Goal: Task Accomplishment & Management: Manage account settings

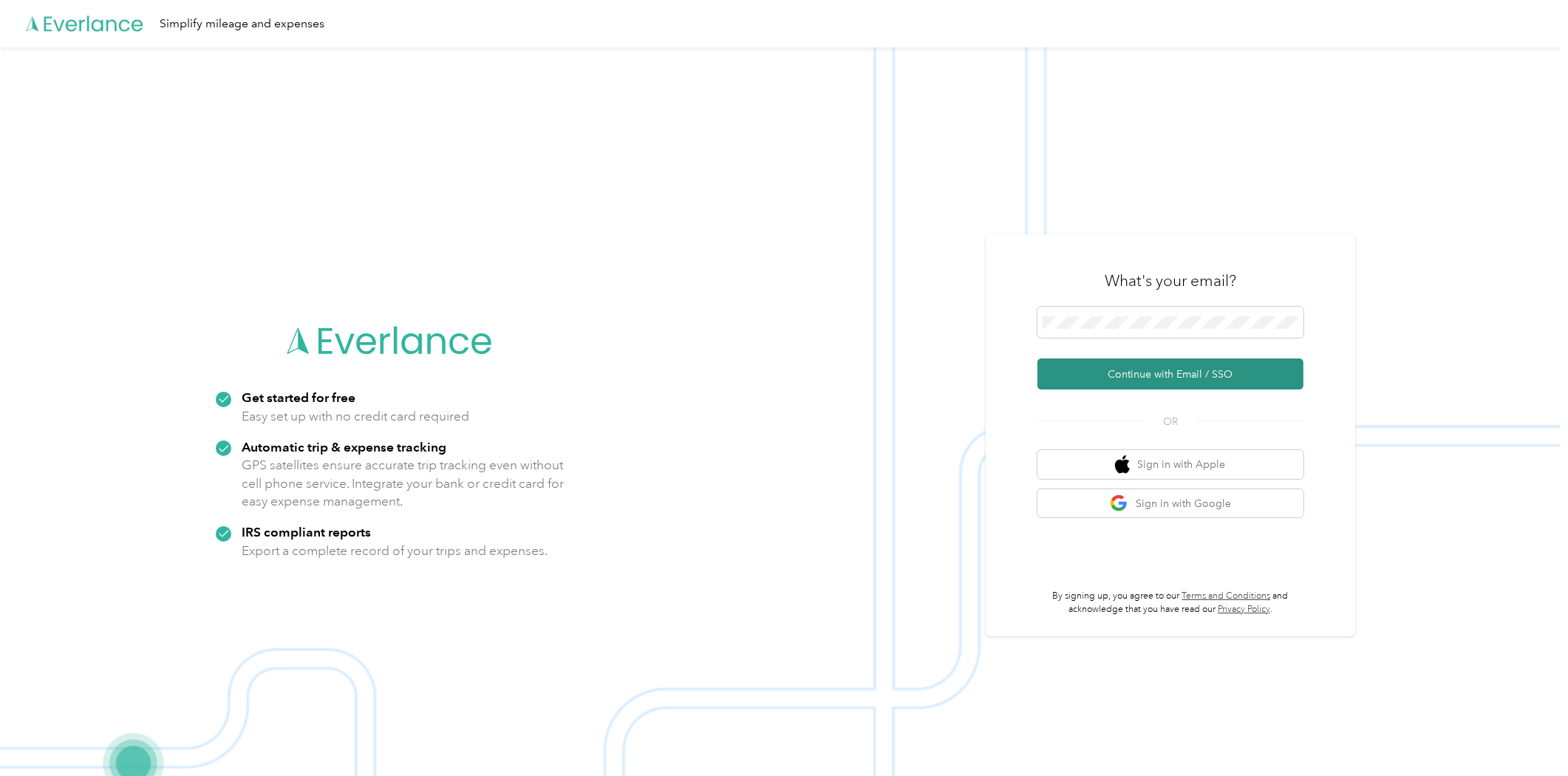
click at [1176, 365] on button "Continue with Email / SSO" at bounding box center [1170, 374] width 266 height 31
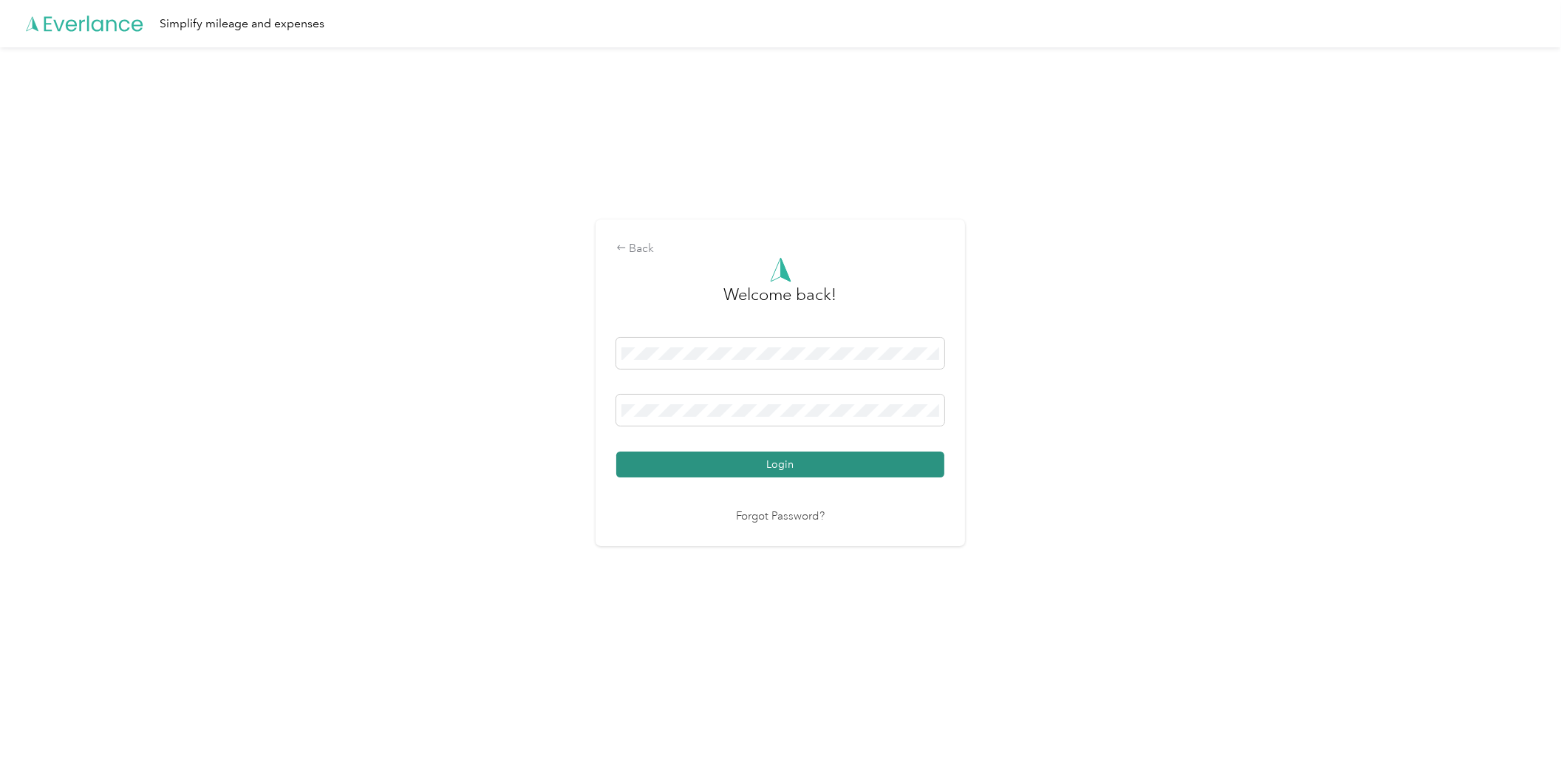
click at [829, 458] on button "Login" at bounding box center [780, 465] width 328 height 26
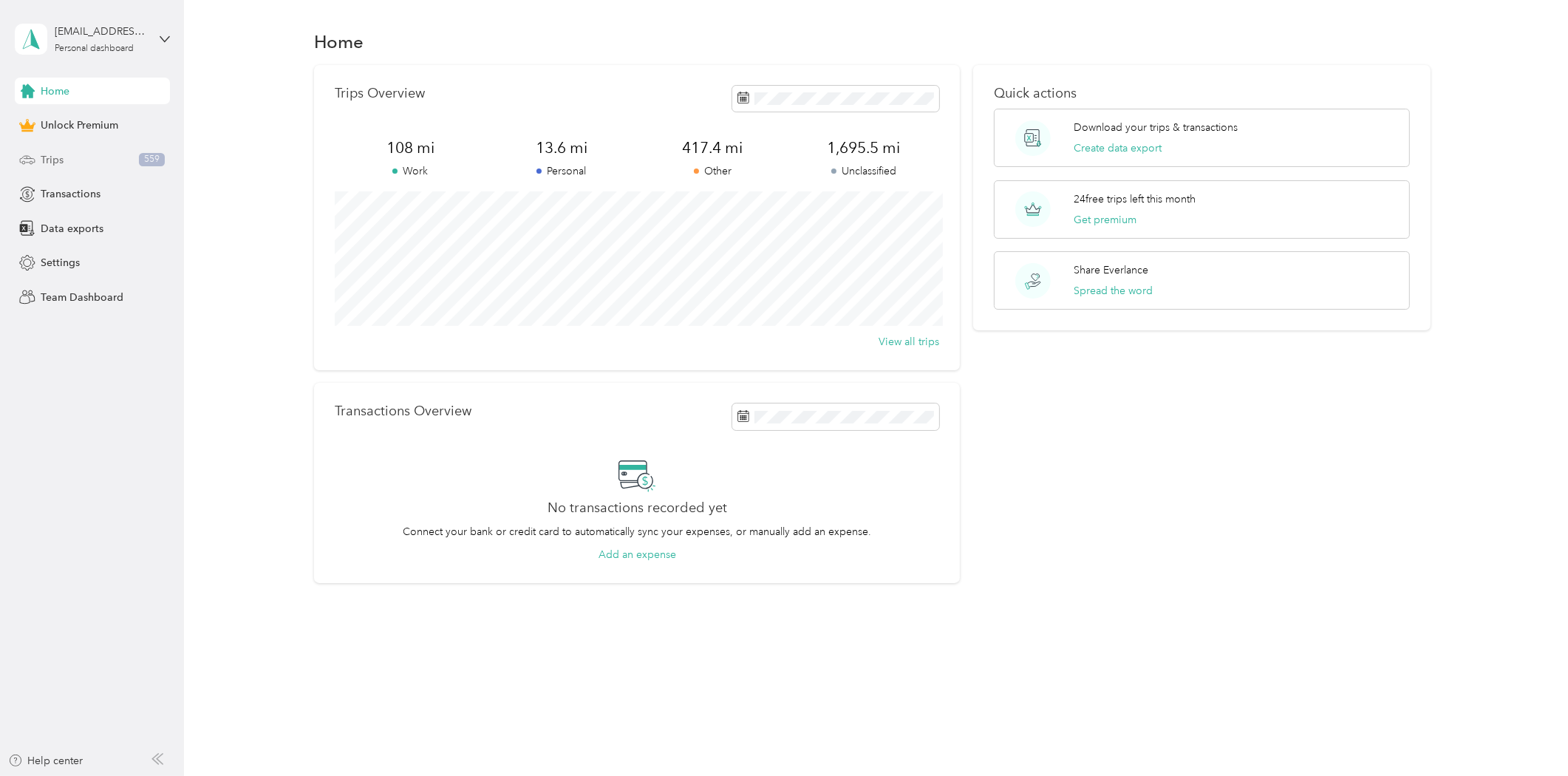
click at [89, 161] on div "Trips 559" at bounding box center [92, 160] width 155 height 27
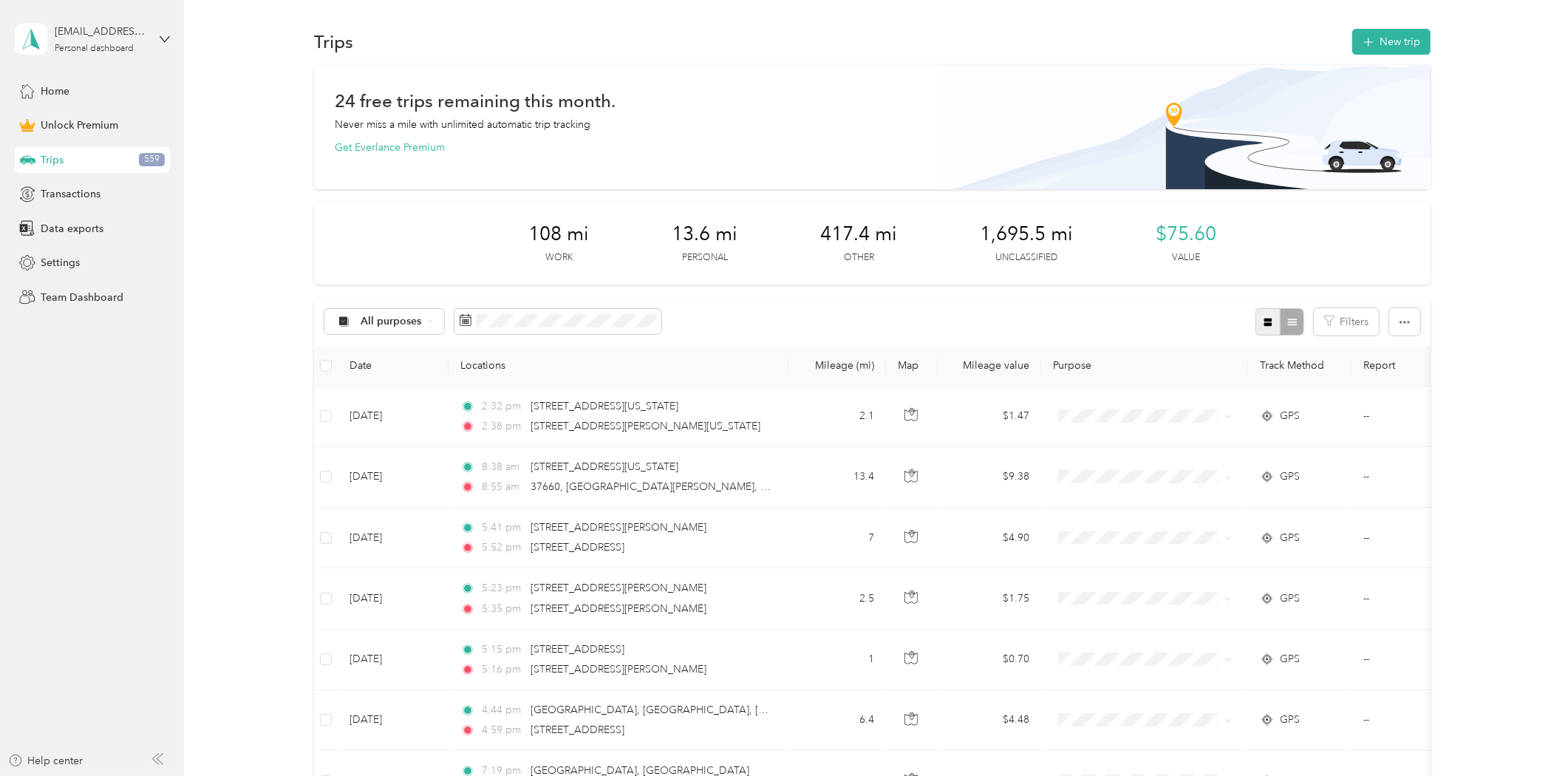
click at [1263, 319] on icon "button" at bounding box center [1268, 322] width 11 height 11
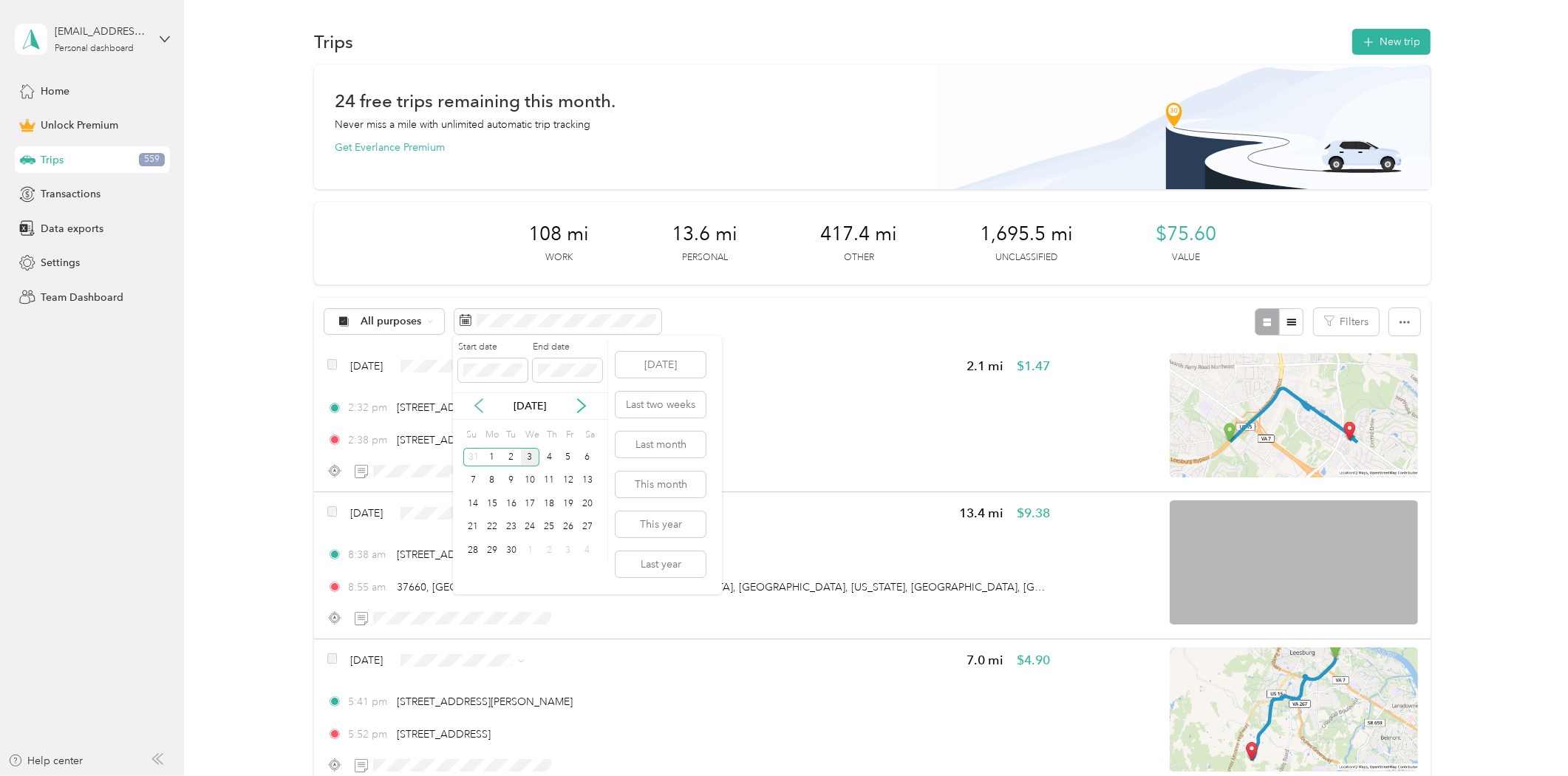
click at [478, 403] on icon at bounding box center [479, 406] width 15 height 15
click at [511, 522] on div "19" at bounding box center [512, 527] width 20 height 19
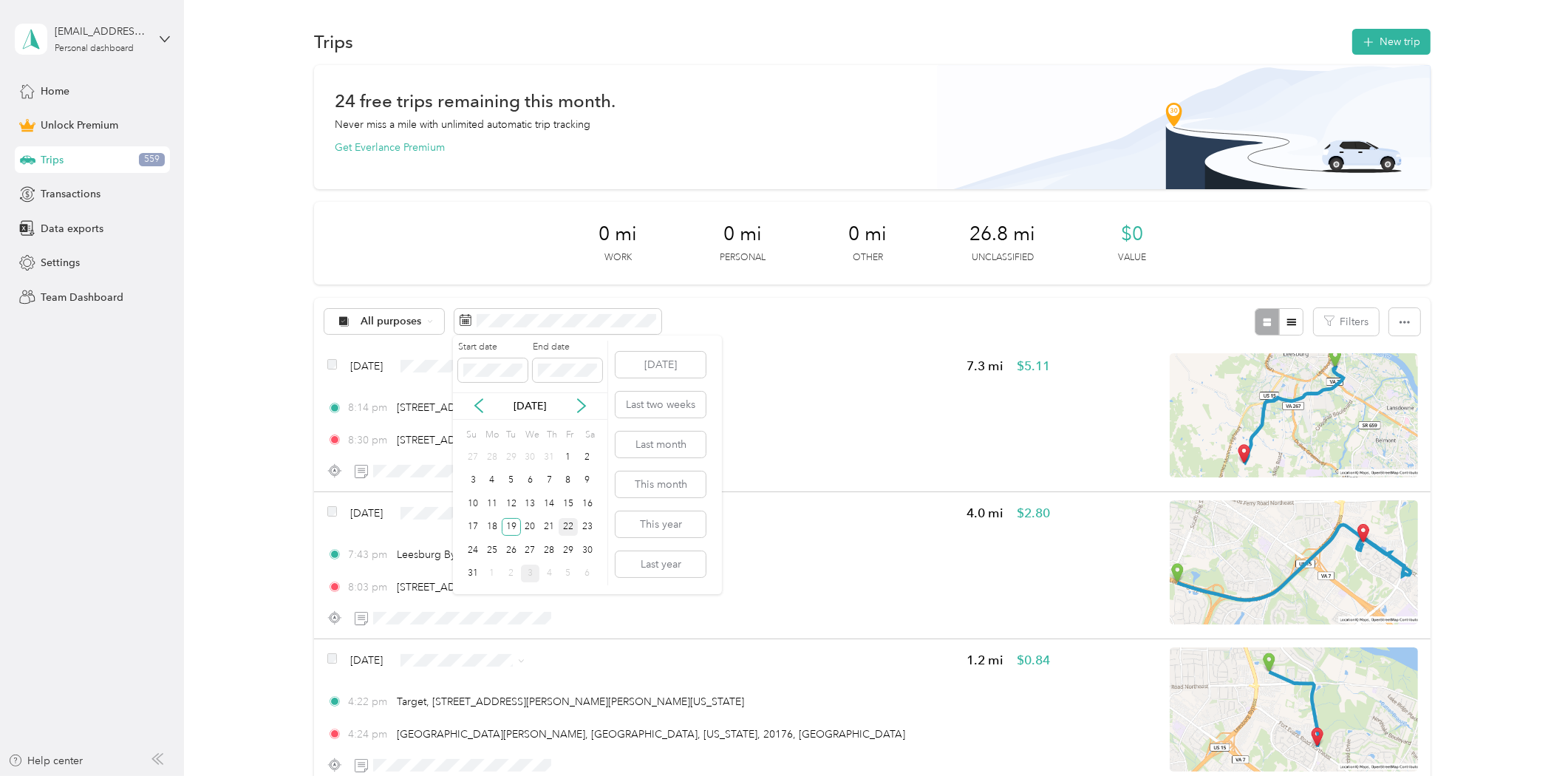
click at [566, 529] on div "22" at bounding box center [569, 527] width 20 height 19
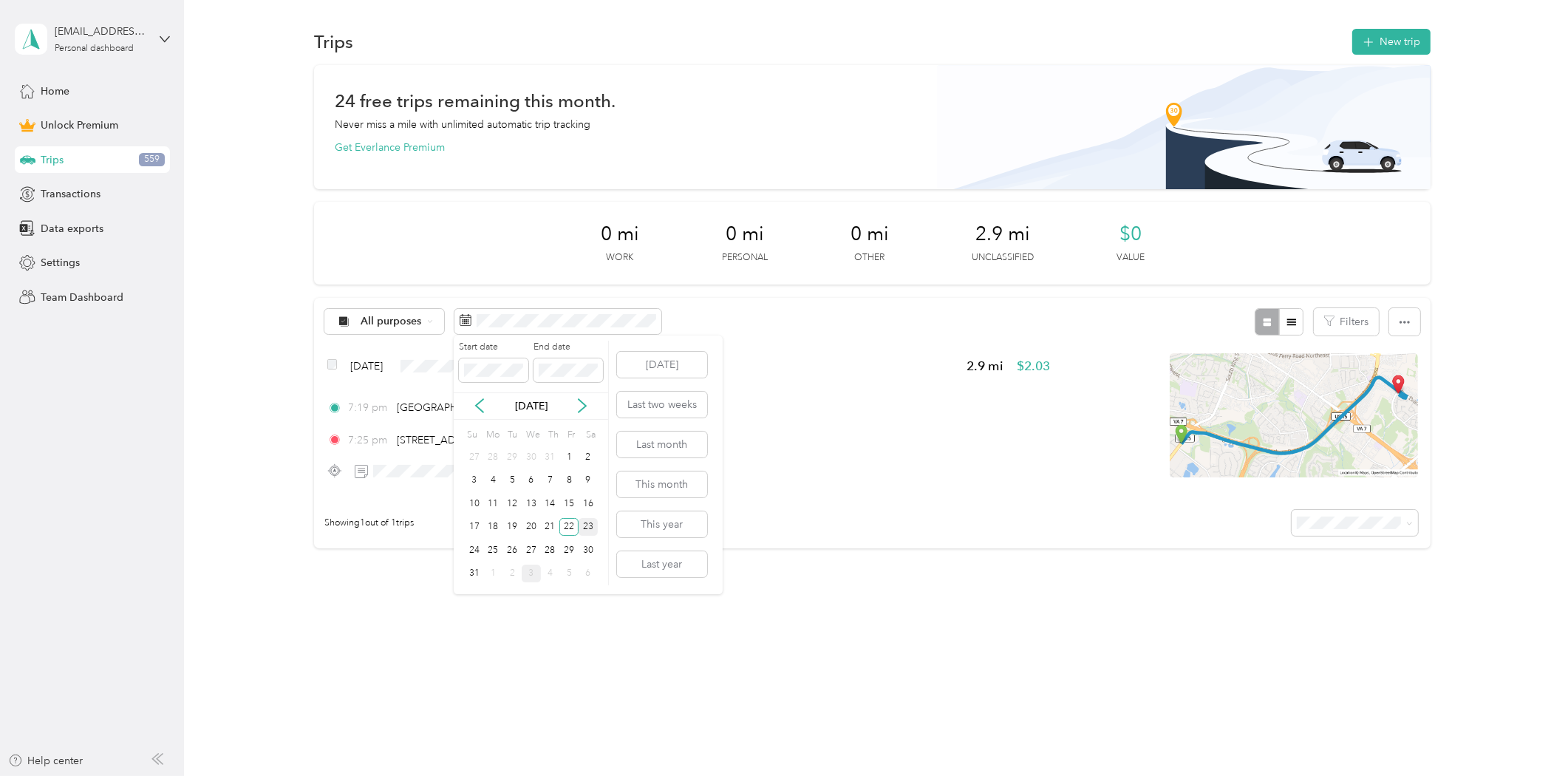
click at [587, 523] on div "23" at bounding box center [588, 527] width 20 height 19
click at [469, 551] on div "24" at bounding box center [474, 550] width 20 height 19
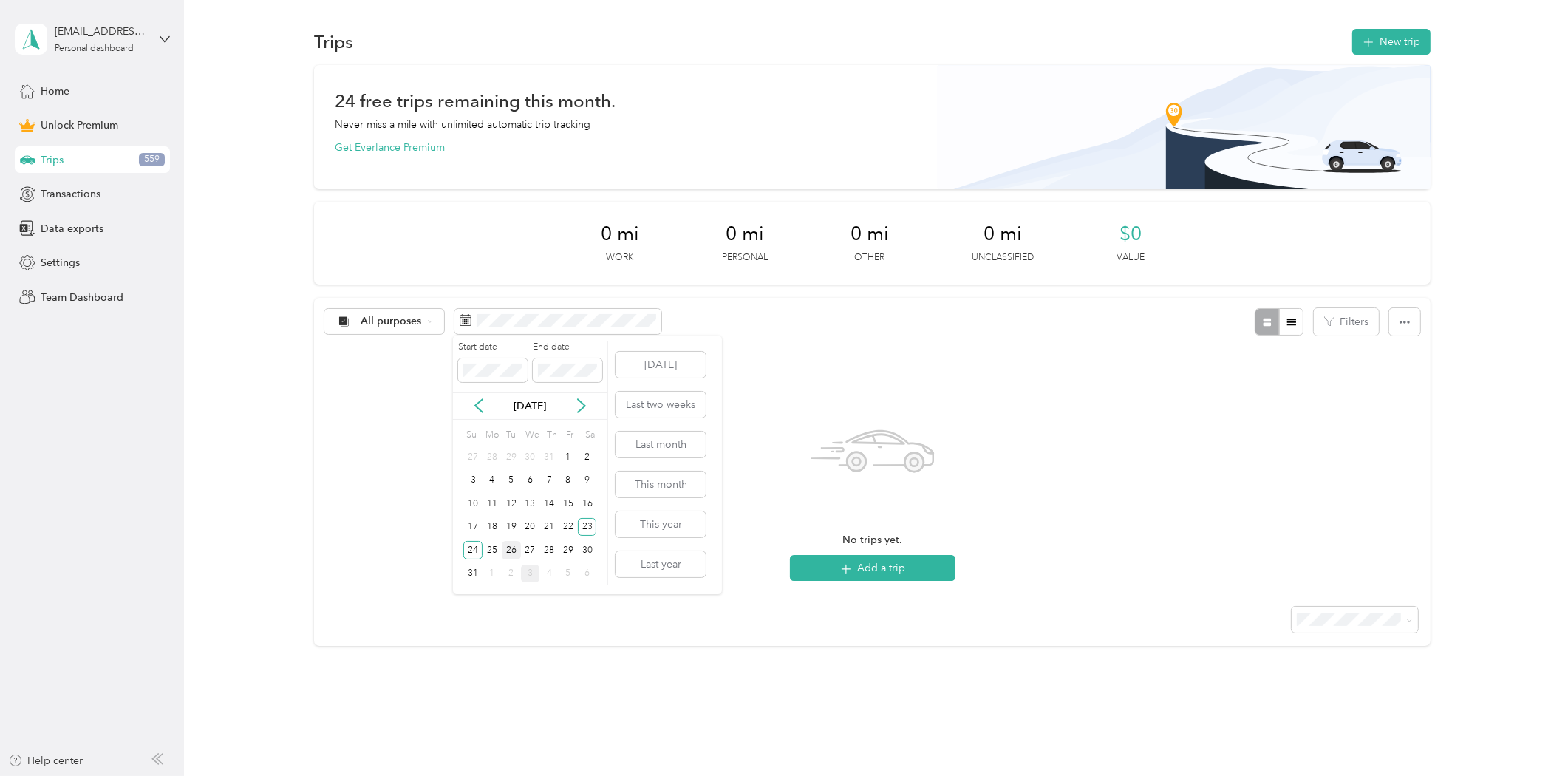
click at [511, 553] on div "26" at bounding box center [512, 550] width 20 height 19
click at [568, 548] on div "29" at bounding box center [569, 550] width 20 height 19
click at [588, 545] on div "30" at bounding box center [588, 550] width 20 height 19
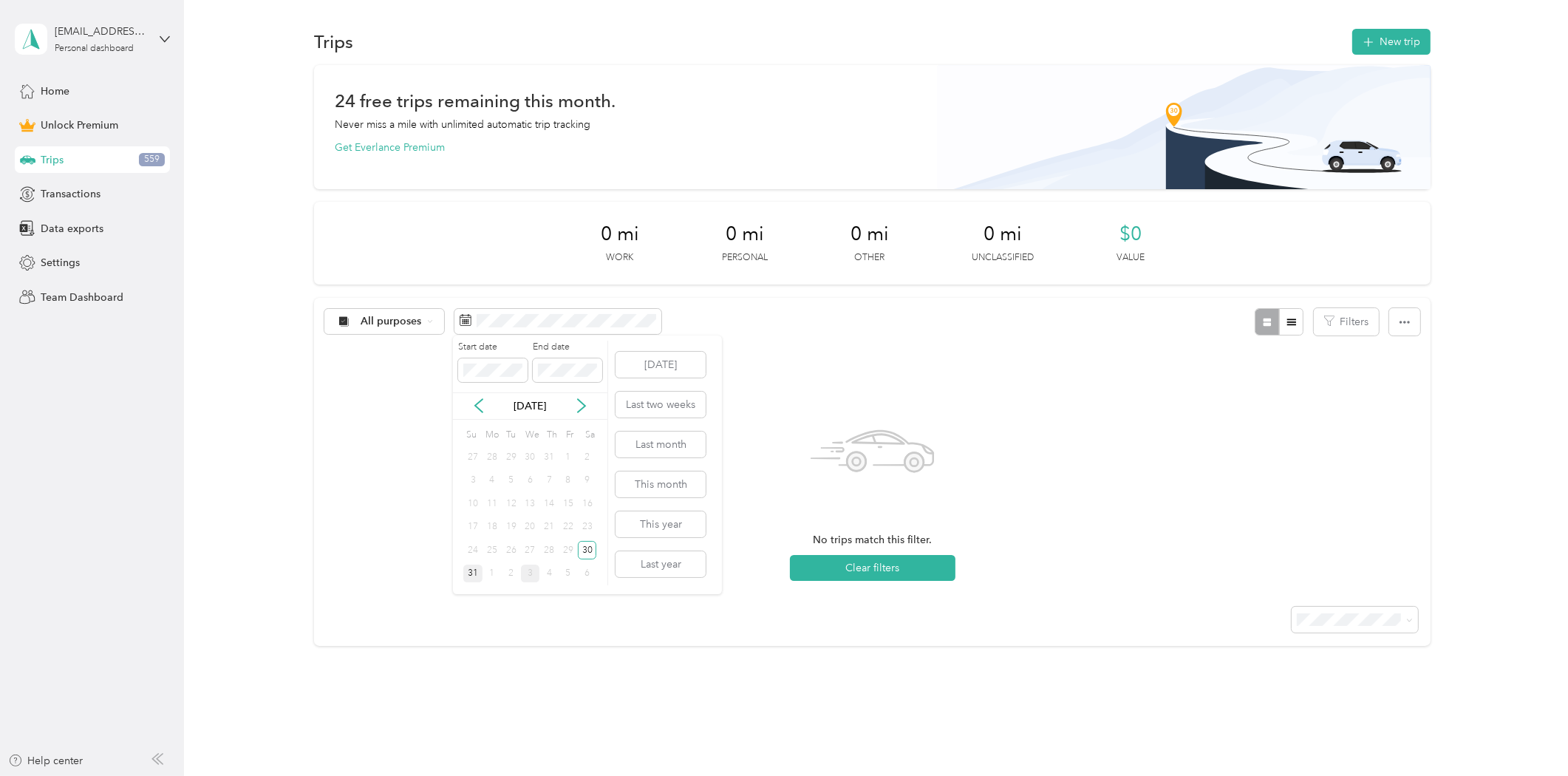
click at [467, 571] on div "31" at bounding box center [473, 574] width 20 height 19
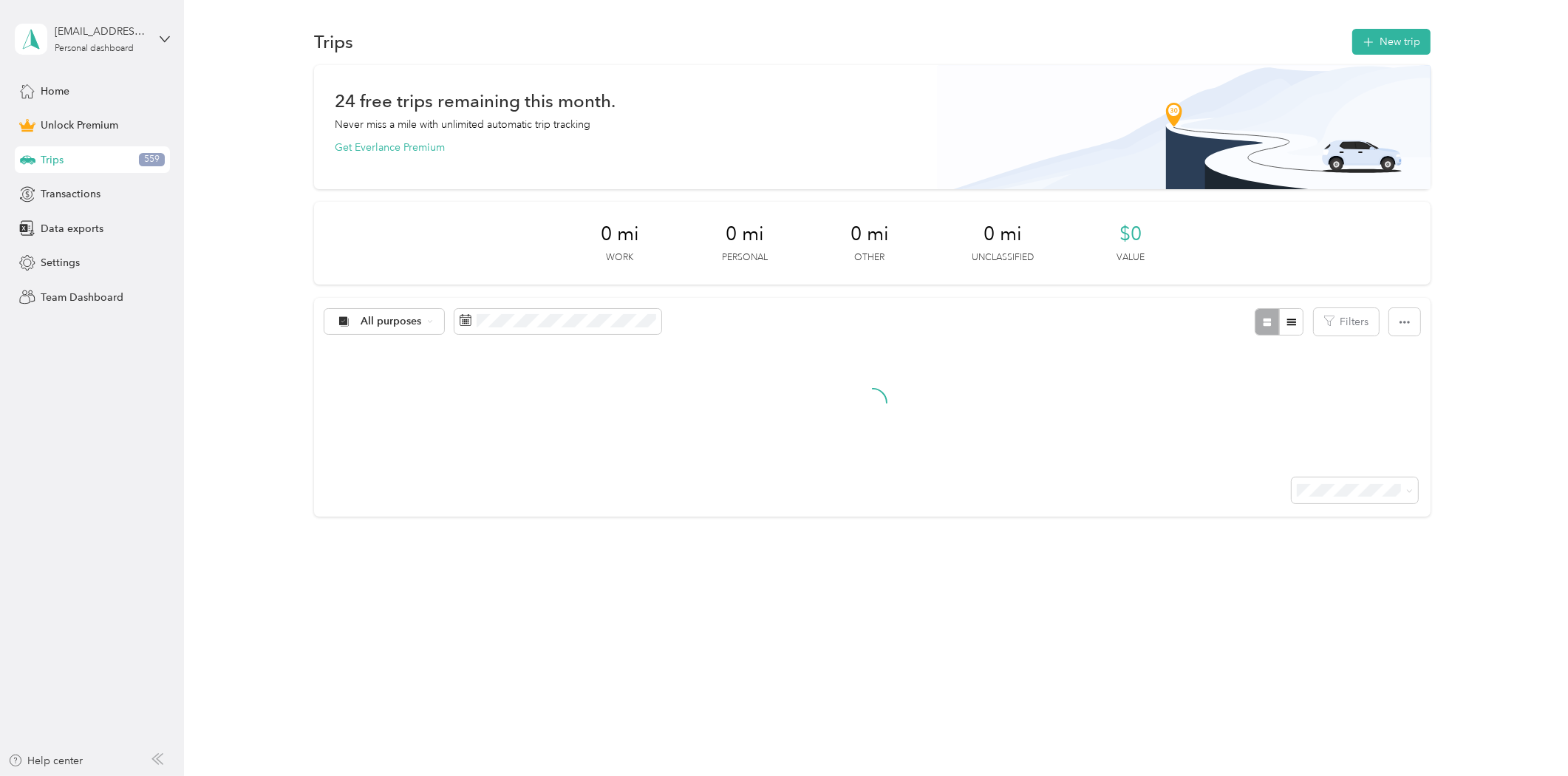
click at [153, 37] on div "[EMAIL_ADDRESS][DOMAIN_NAME] Personal dashboard" at bounding box center [92, 38] width 155 height 51
click at [100, 120] on div "Log out" at bounding box center [170, 121] width 290 height 26
